Goal: Use online tool/utility: Utilize a website feature to perform a specific function

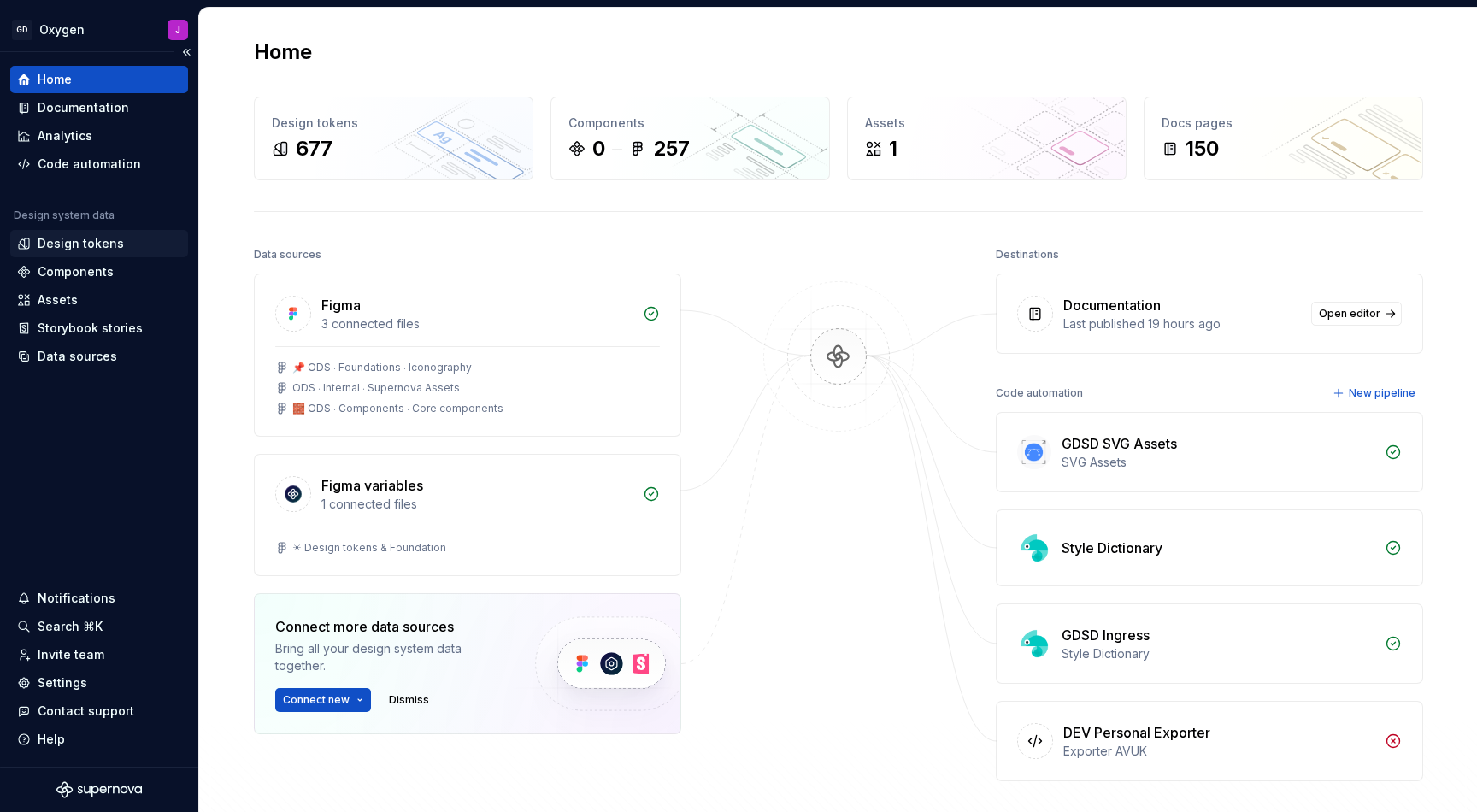
click at [78, 234] on div "Design tokens" at bounding box center [98, 244] width 177 height 28
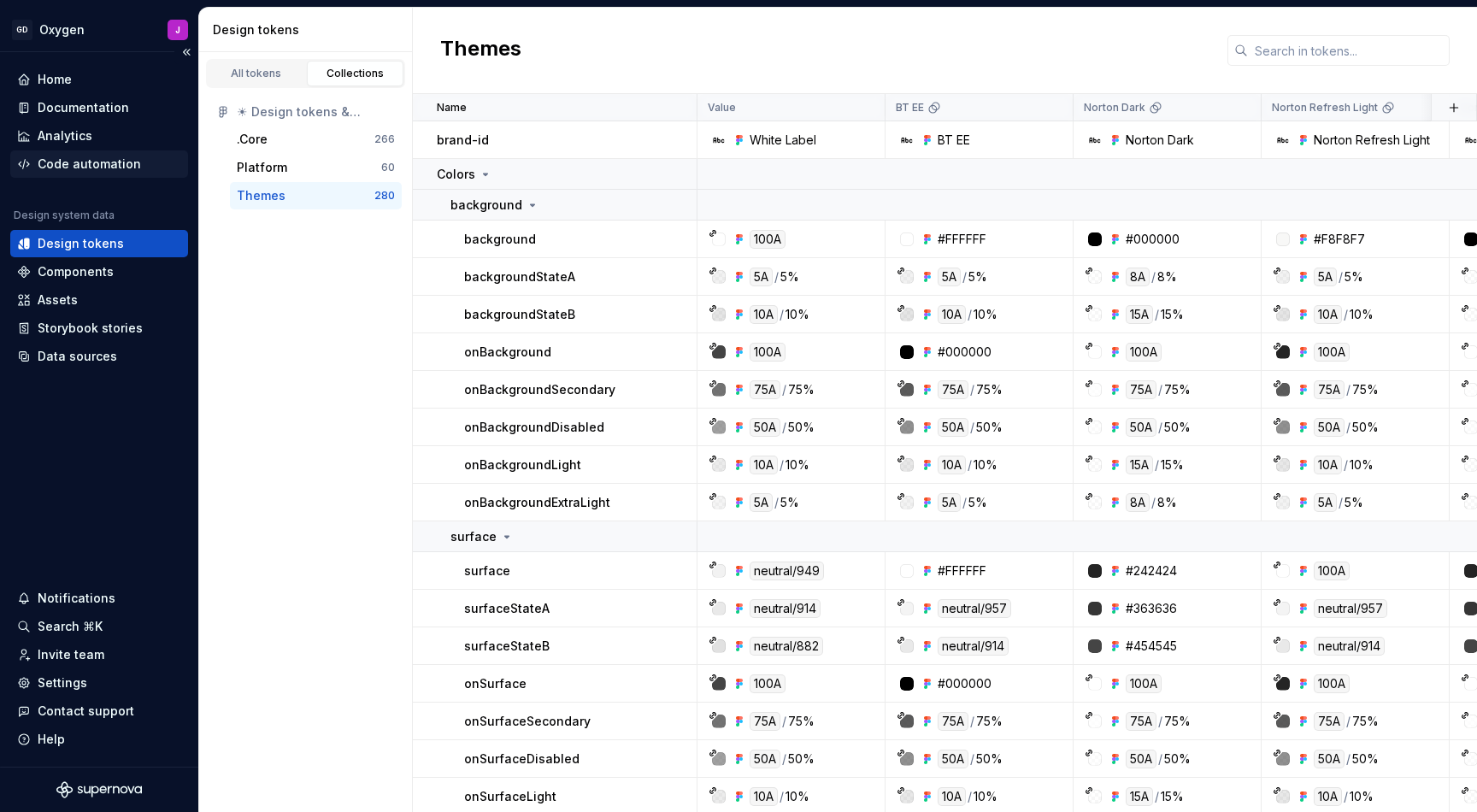
click at [81, 155] on div "Code automation" at bounding box center [89, 164] width 103 height 17
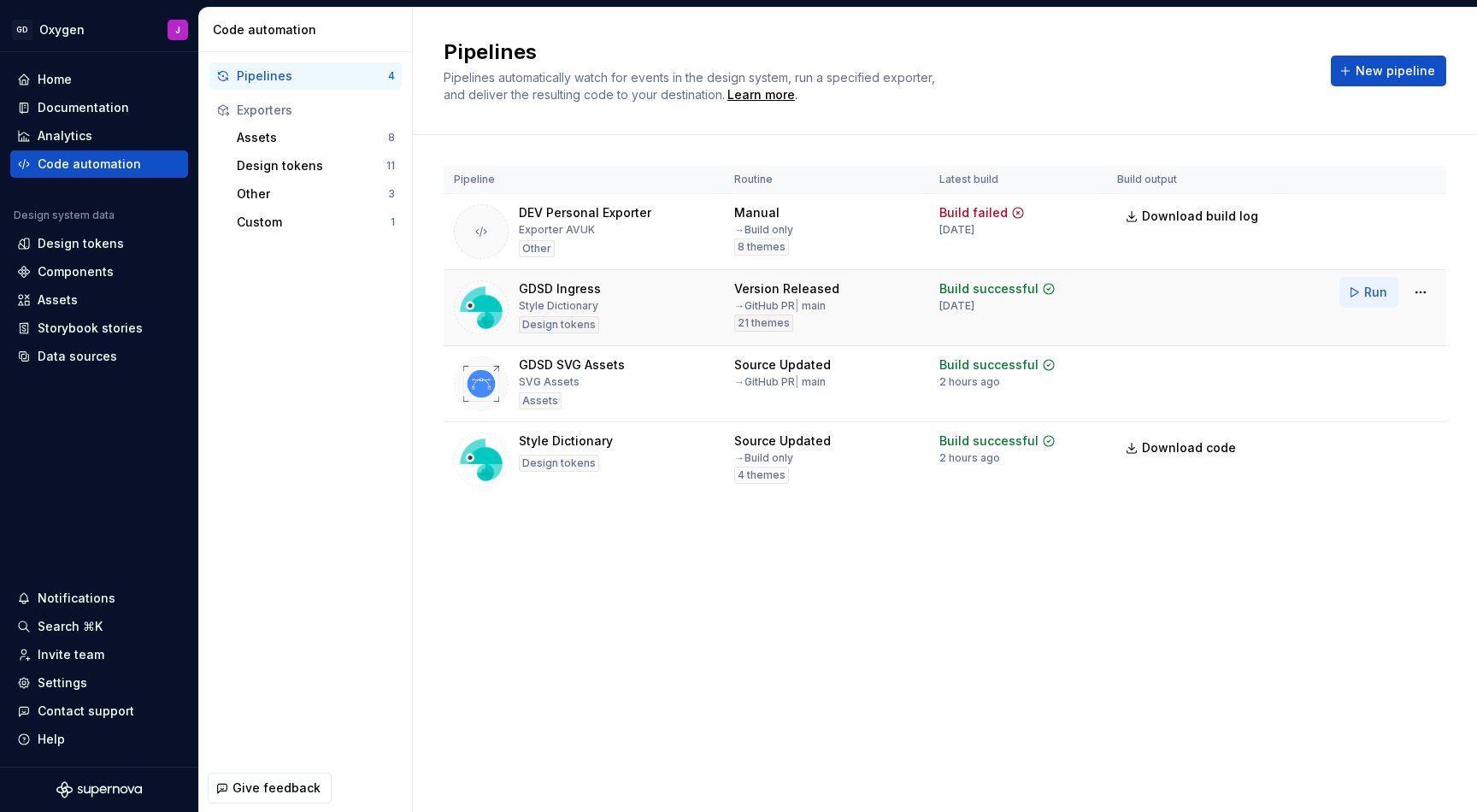
click at [1368, 299] on span "Run" at bounding box center [1376, 292] width 23 height 17
